Goal: Task Accomplishment & Management: Complete application form

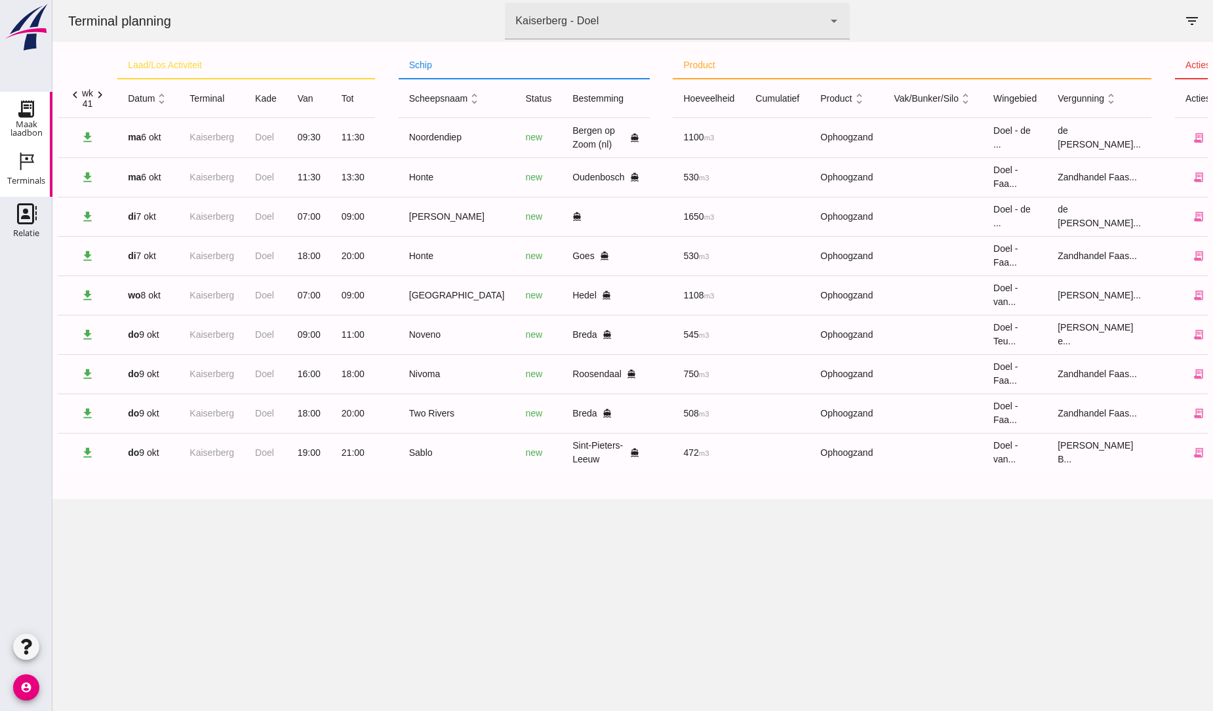
click at [30, 113] on icon "Maak laadbon" at bounding box center [26, 108] width 21 height 21
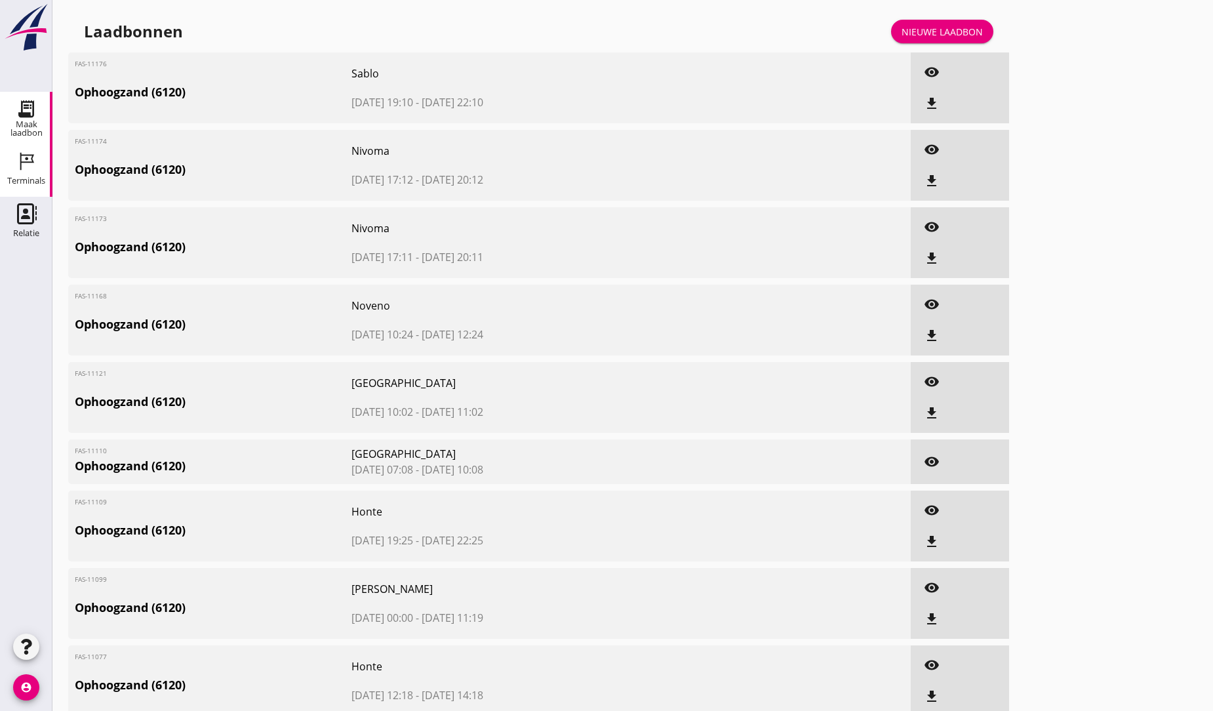
click at [27, 167] on icon "Terminals" at bounding box center [26, 161] width 21 height 21
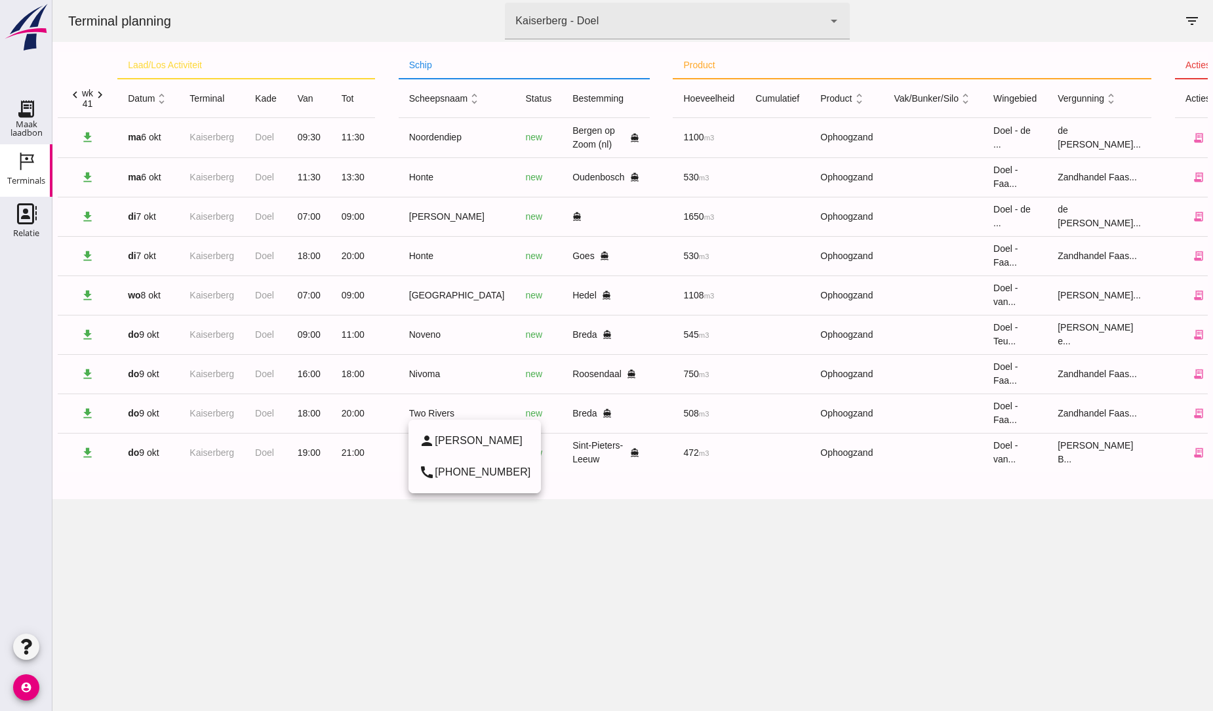
click at [429, 416] on div "Two Rivers" at bounding box center [457, 413] width 96 height 14
click at [1192, 410] on icon "receipt_long" at bounding box center [1198, 413] width 12 height 12
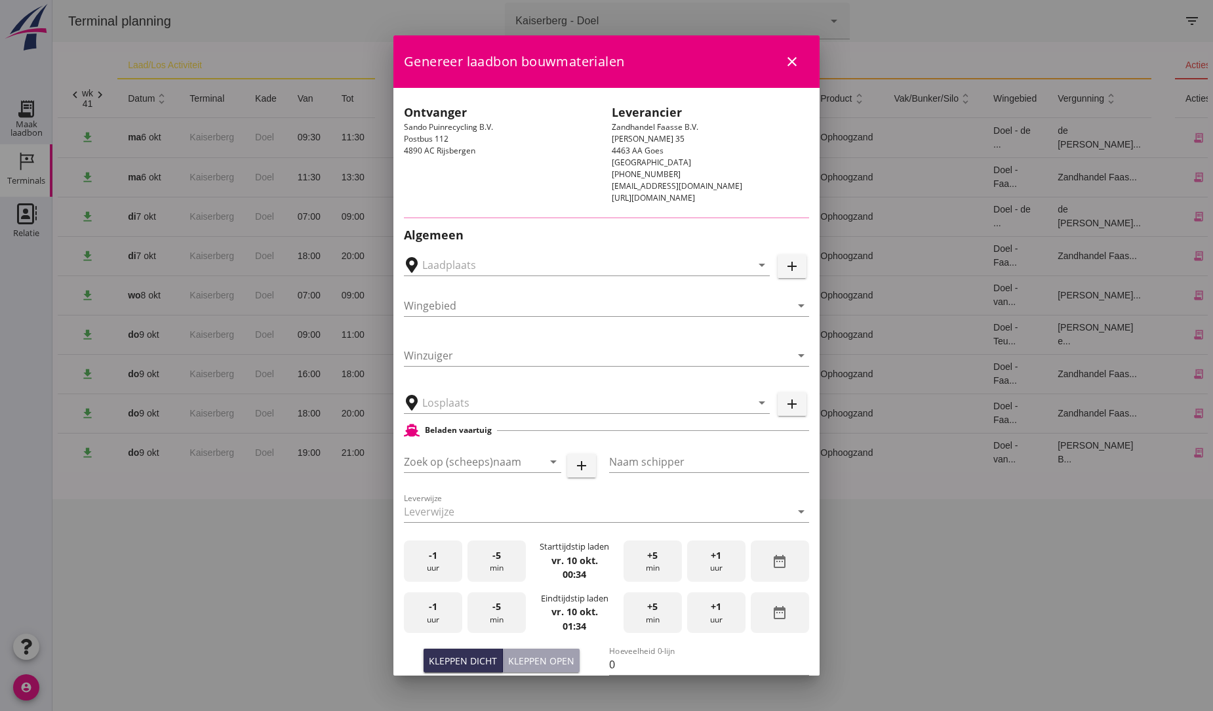
type input "[PERSON_NAME] Puinrecycling B.V., [GEOGRAPHIC_DATA]"
type input "Two Rivers"
type input "[PERSON_NAME]"
type input "539"
type input "Ophoogzand (6120)"
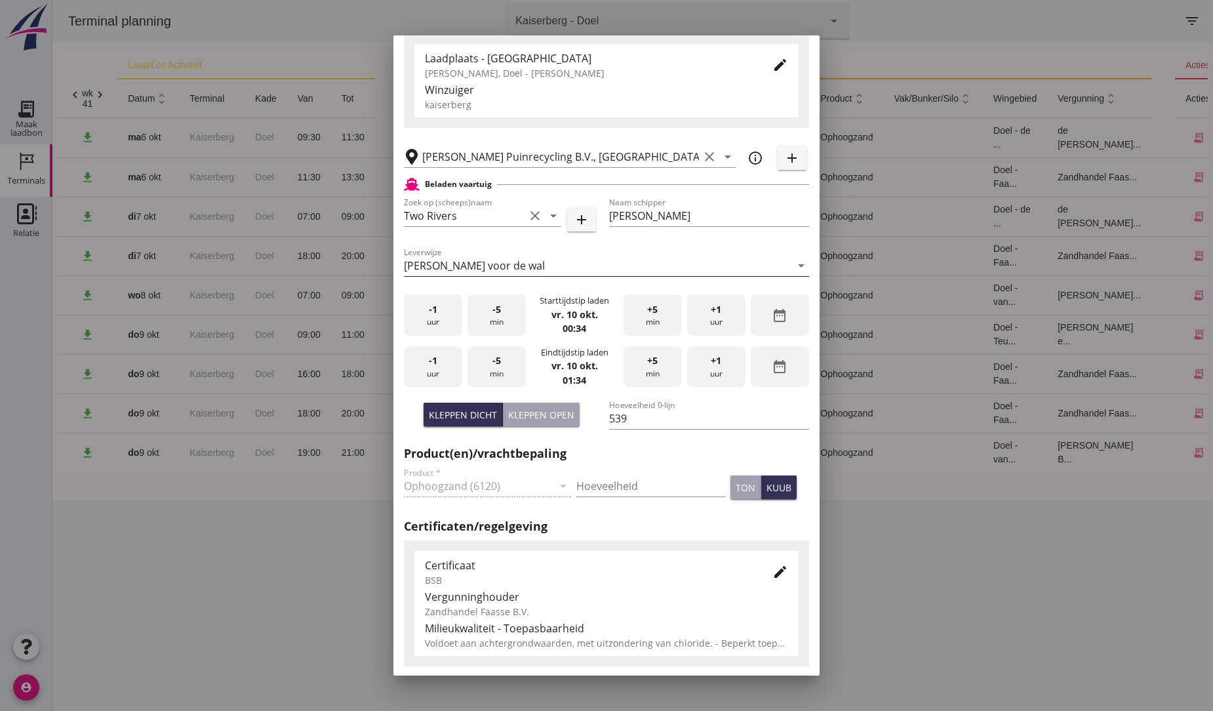
scroll to position [218, 0]
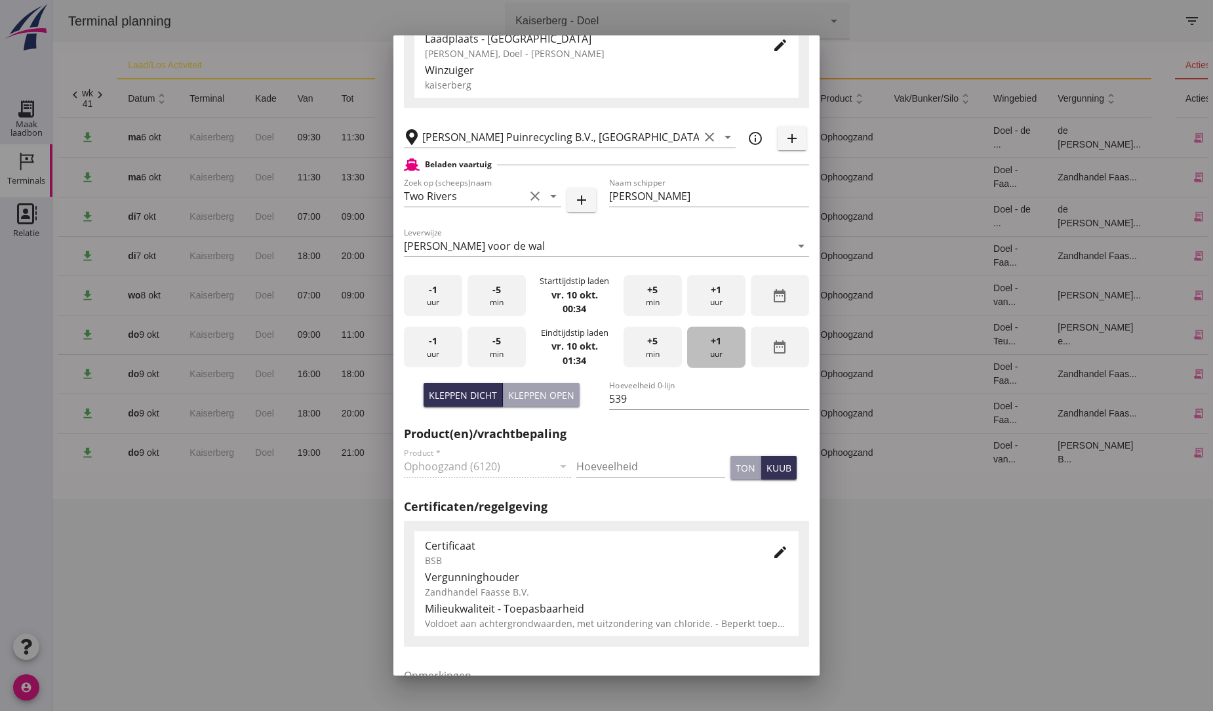
click at [711, 341] on span "+1" at bounding box center [716, 341] width 10 height 14
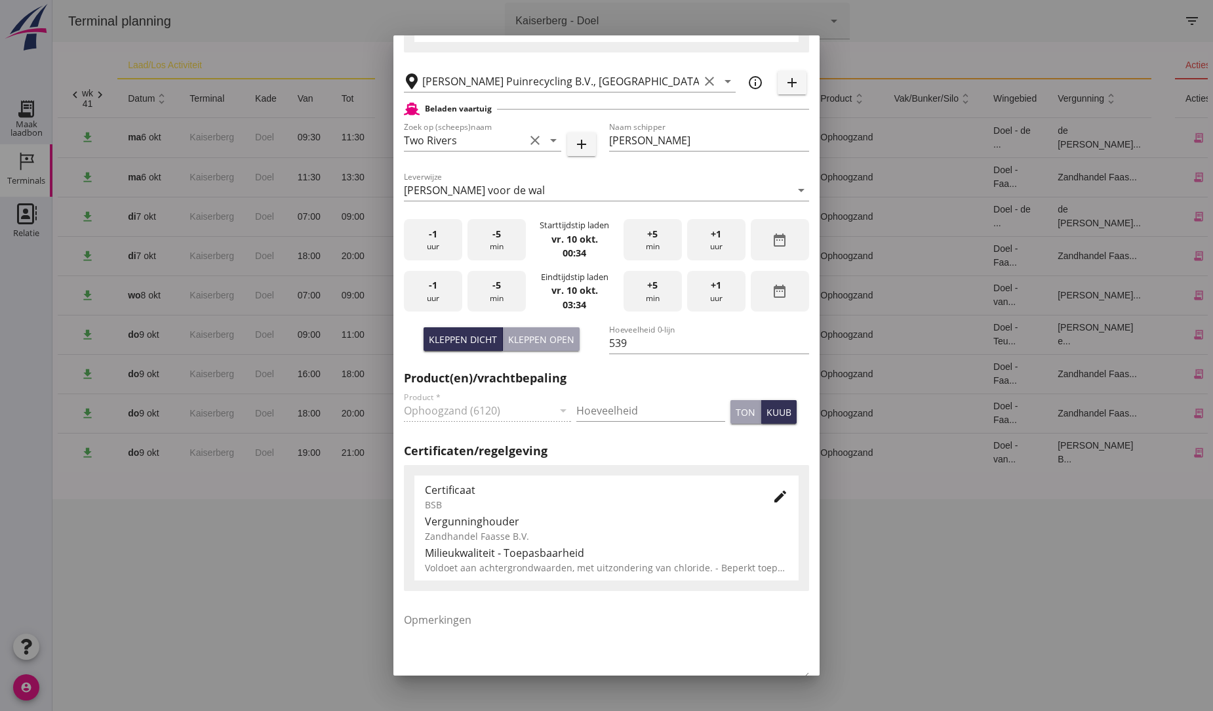
scroll to position [347, 0]
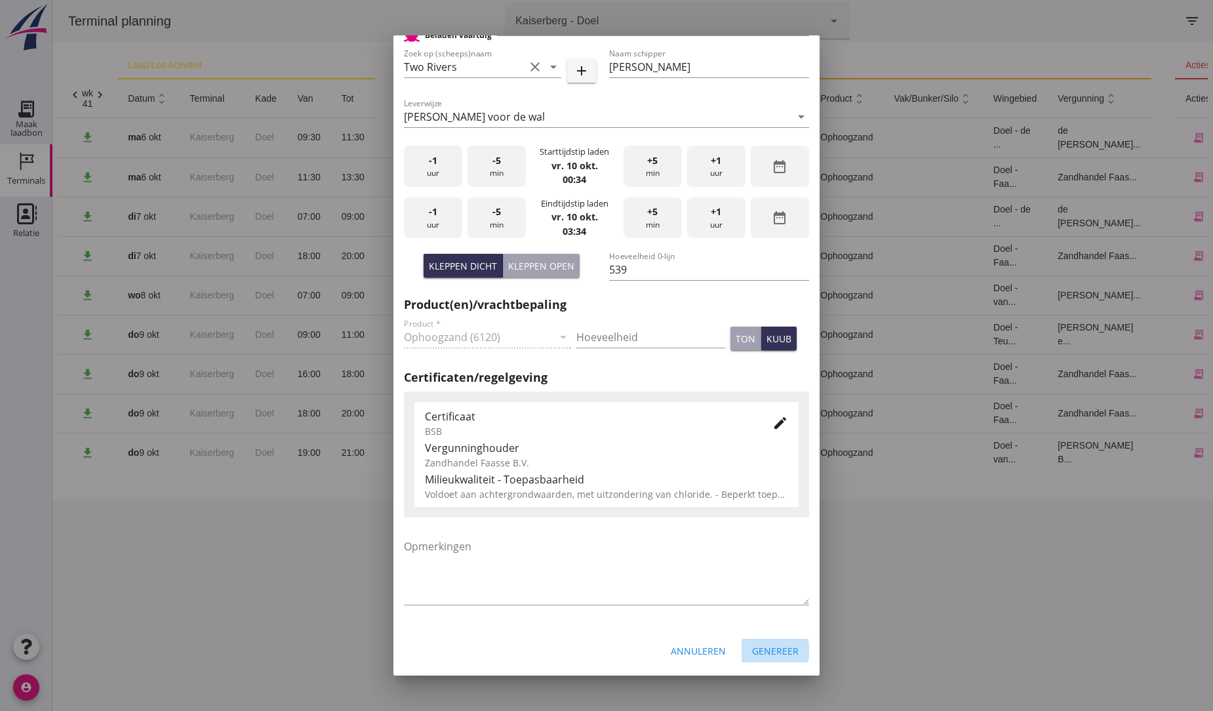
click at [769, 654] on div "Genereer" at bounding box center [775, 651] width 47 height 14
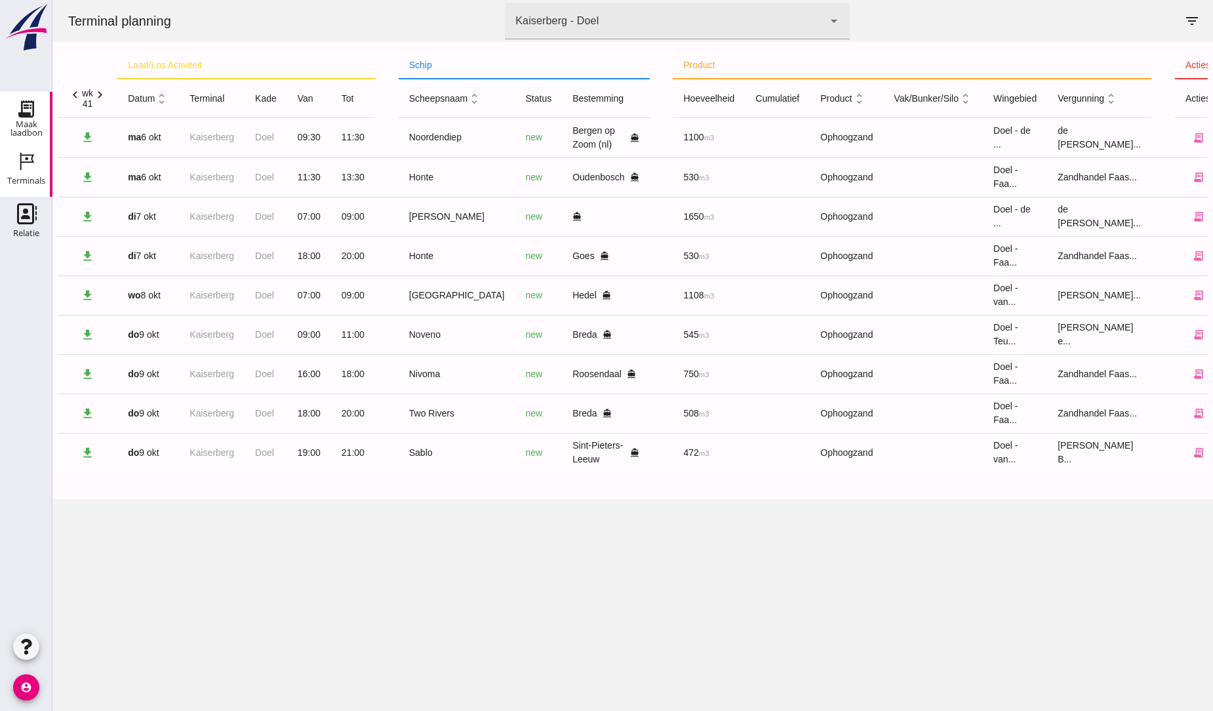
click at [29, 108] on use at bounding box center [26, 108] width 21 height 21
